Goal: Find specific page/section: Find specific page/section

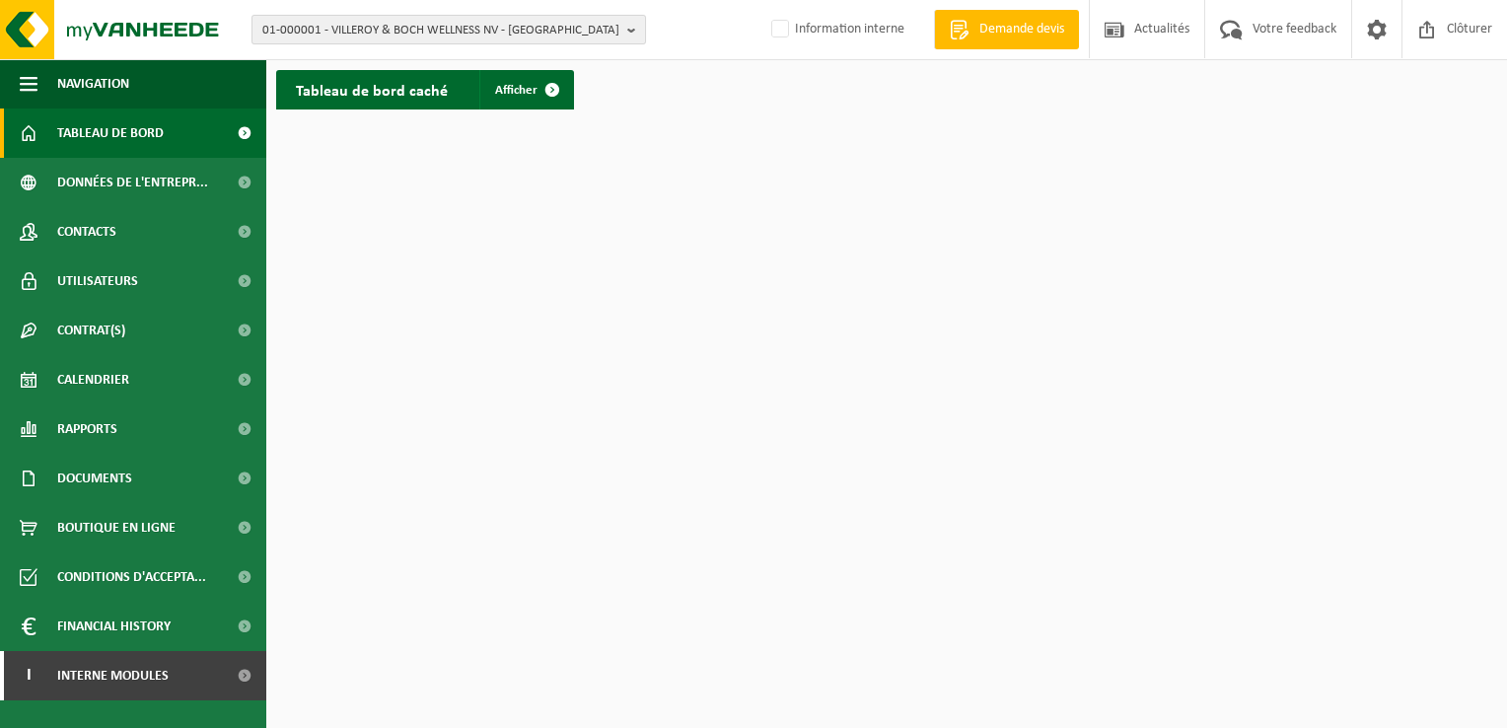
click at [643, 34] on b "button" at bounding box center [636, 30] width 18 height 28
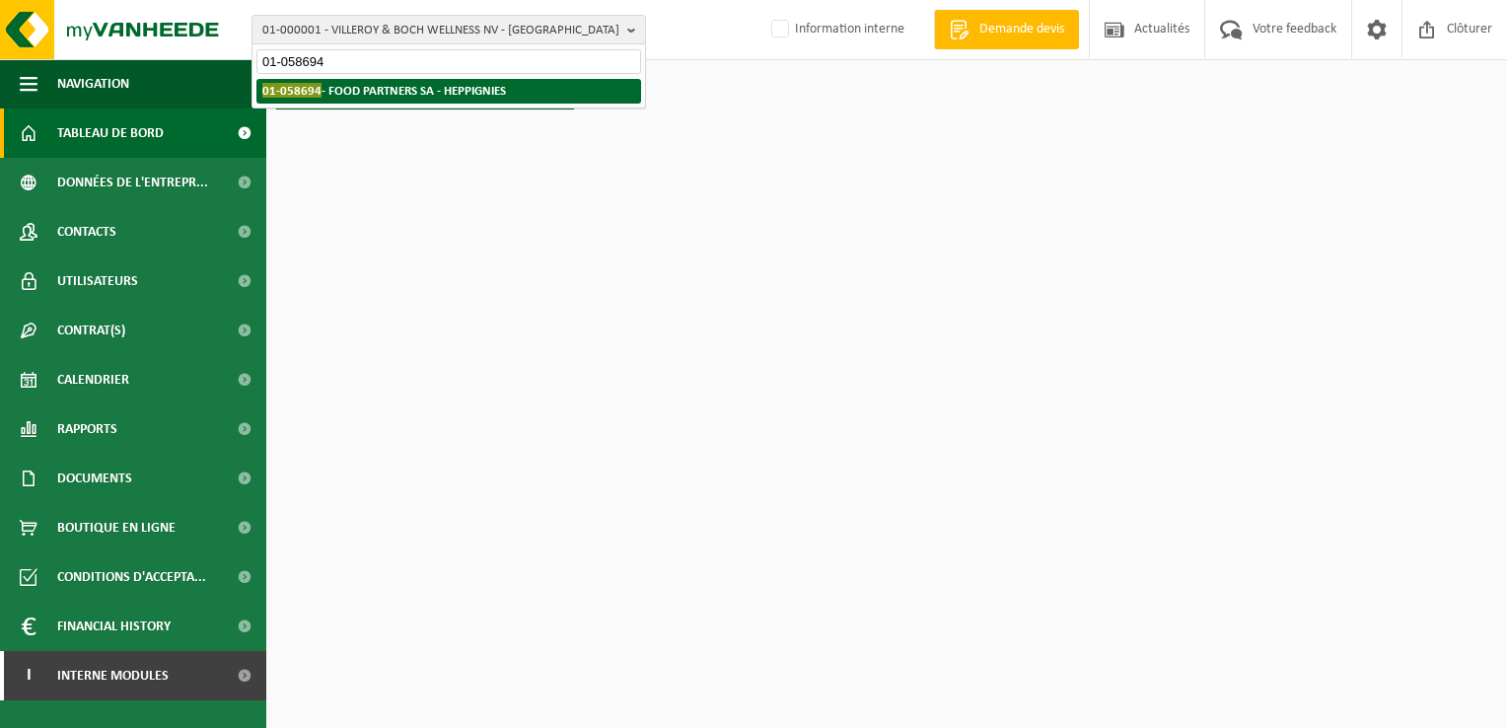
type input "01-058694"
click at [358, 97] on strong "01-058694 - FOOD PARTNERS SA - HEPPIGNIES" at bounding box center [384, 90] width 244 height 15
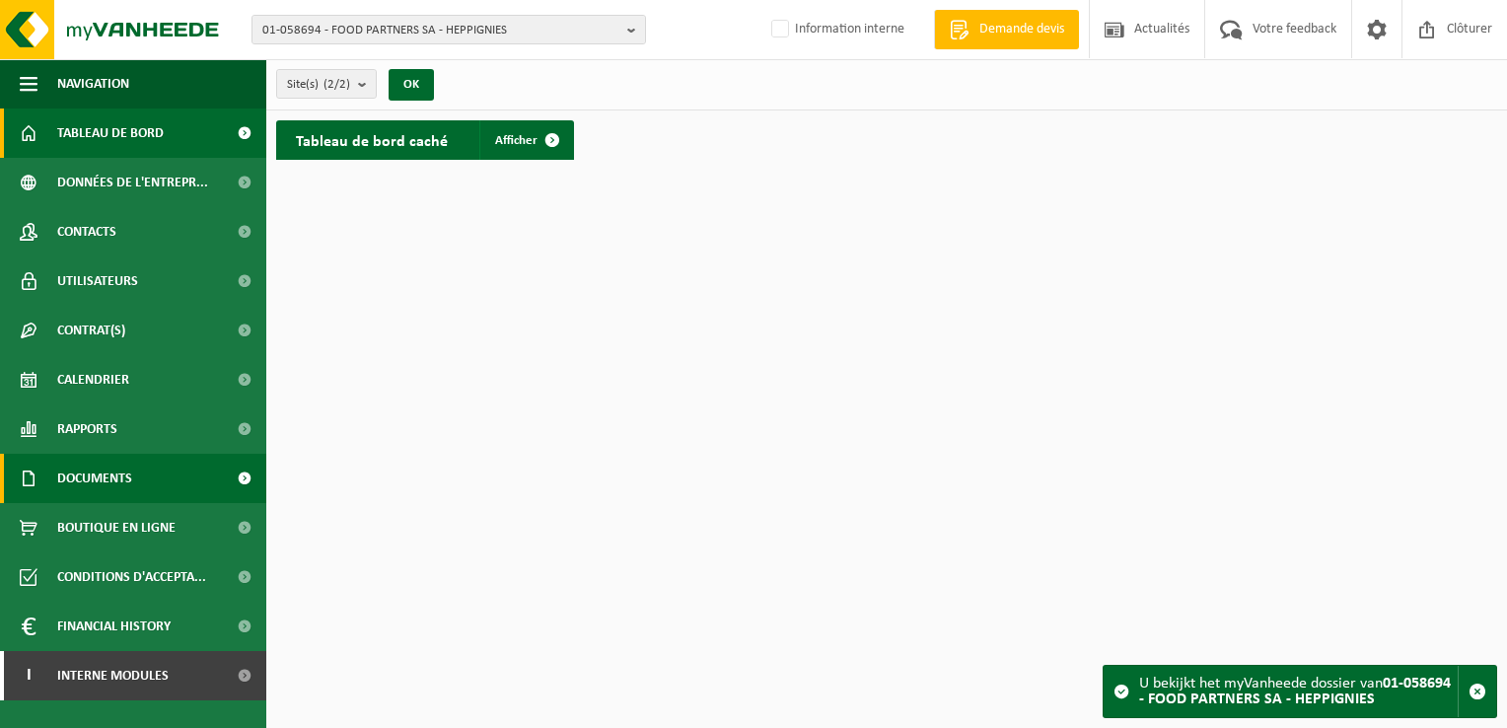
click at [115, 468] on span "Documents" at bounding box center [94, 478] width 75 height 49
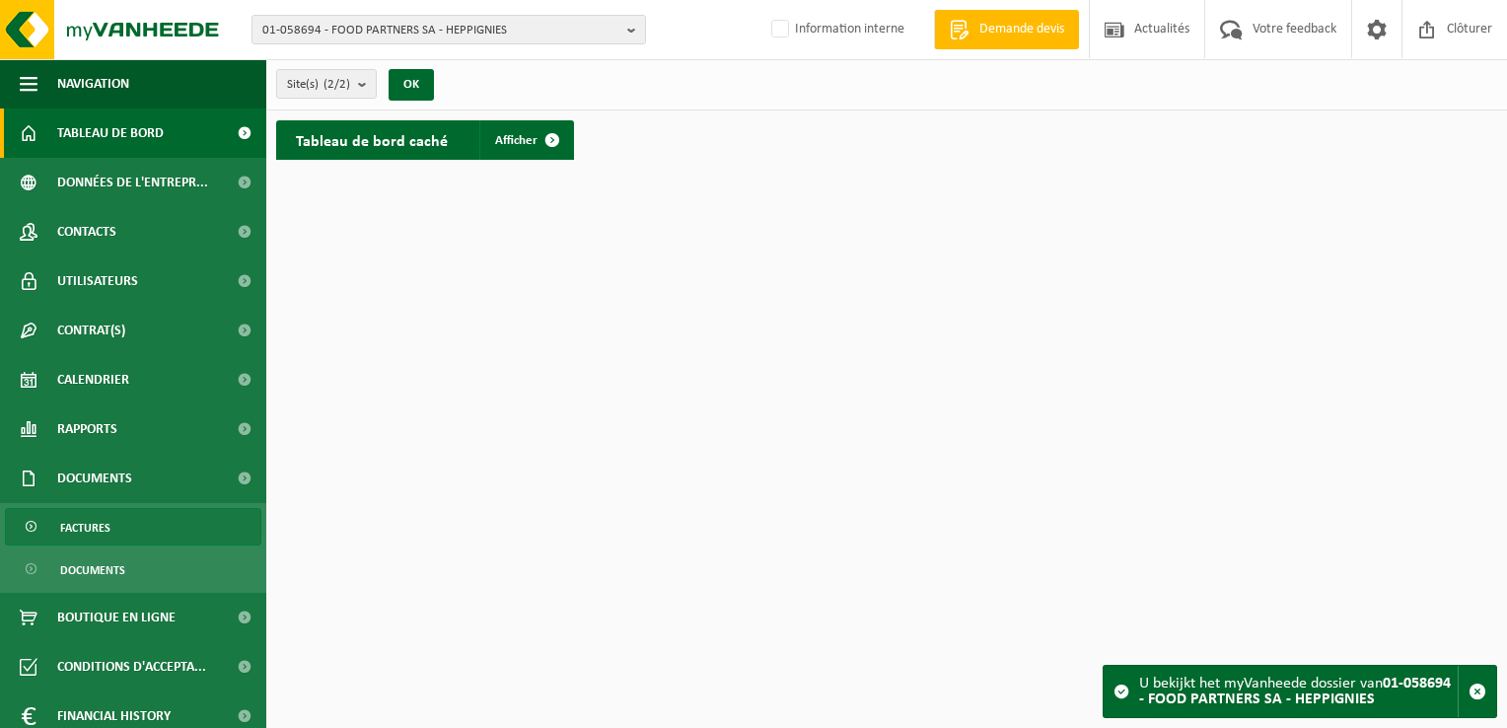
click at [109, 535] on span "Factures" at bounding box center [85, 527] width 50 height 37
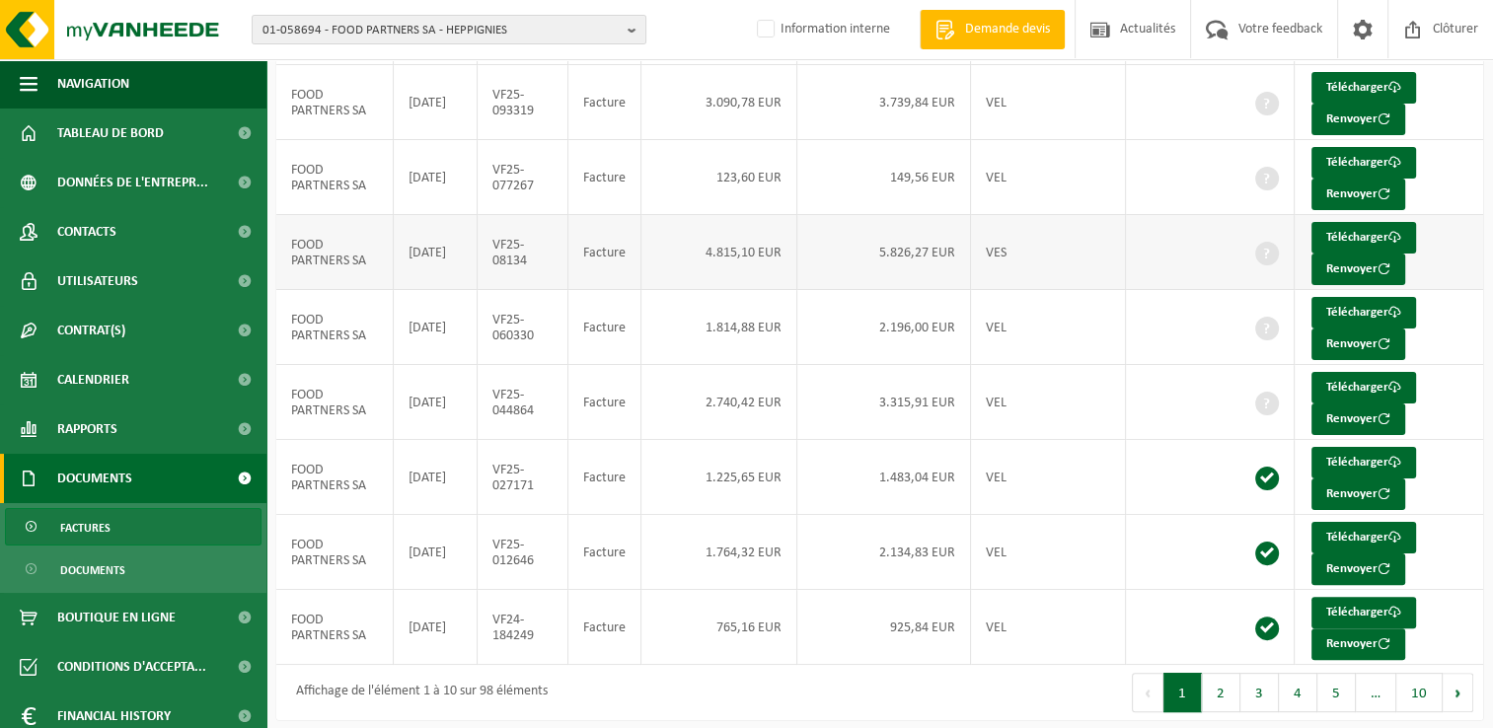
scroll to position [381, 0]
